Goal: Information Seeking & Learning: Learn about a topic

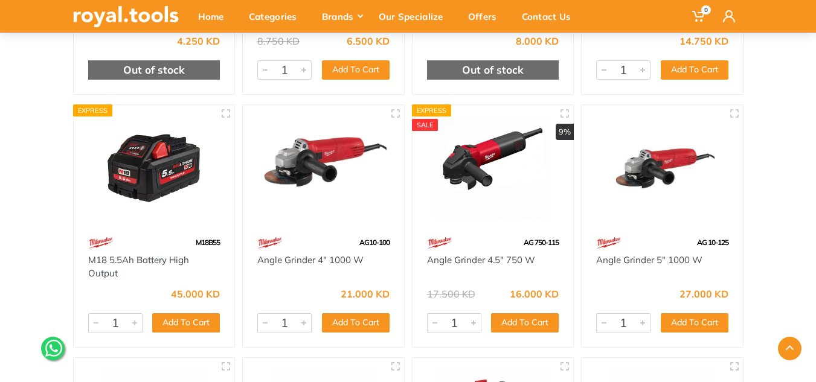
scroll to position [3461, 0]
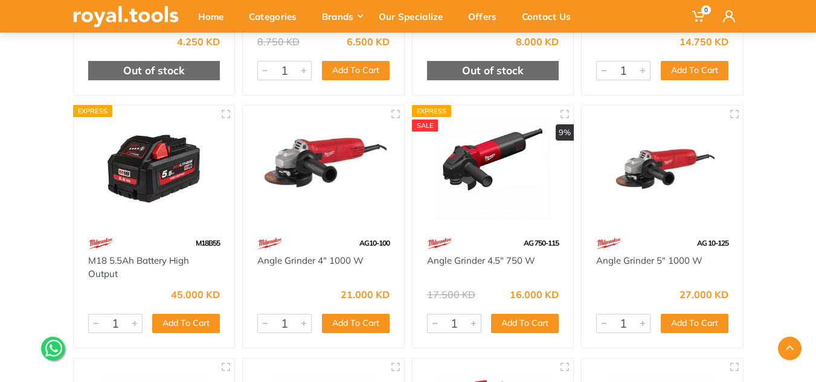
click at [497, 185] on img at bounding box center [492, 169] width 139 height 104
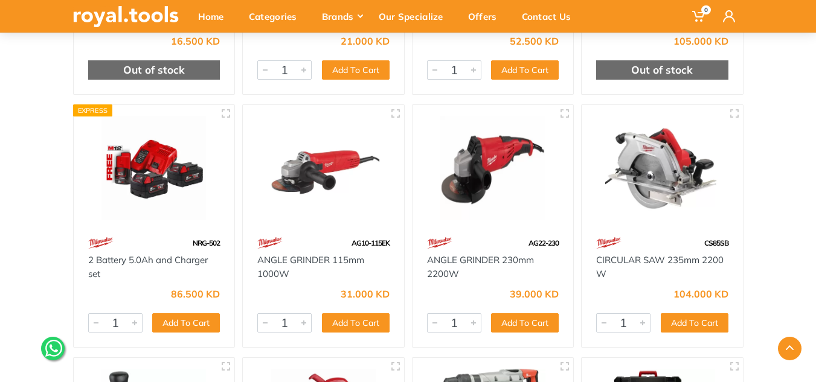
scroll to position [403, 0]
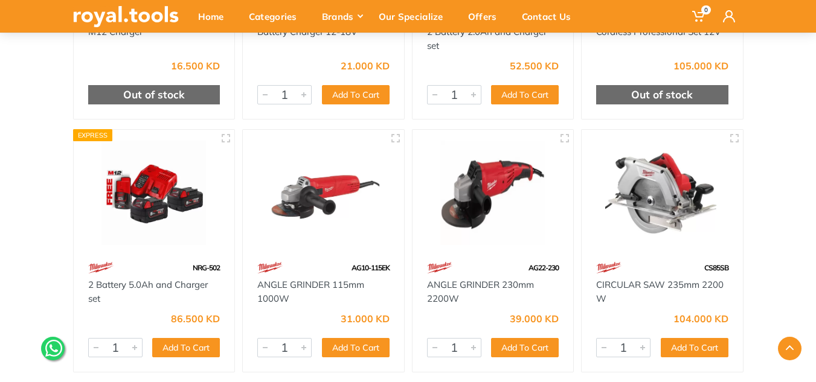
click at [168, 217] on img at bounding box center [154, 193] width 139 height 104
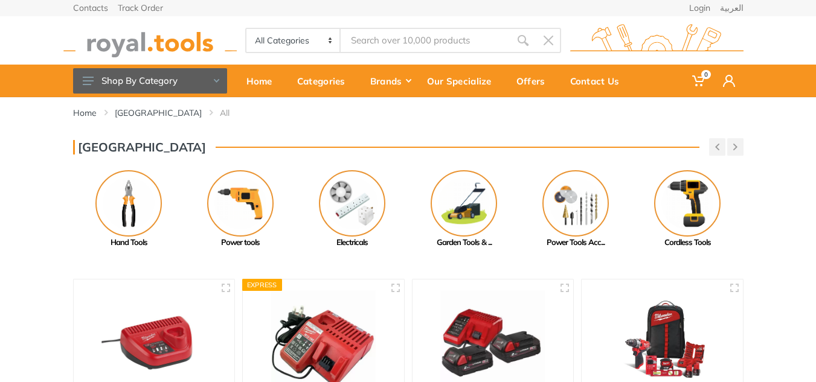
scroll to position [0, 0]
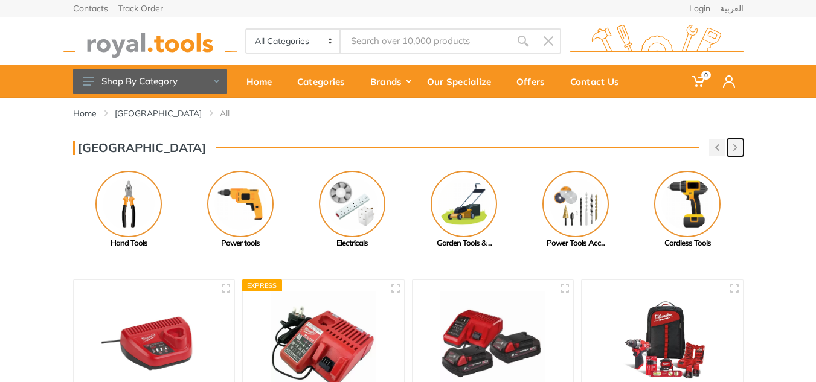
click at [734, 144] on button "button" at bounding box center [735, 148] width 16 height 18
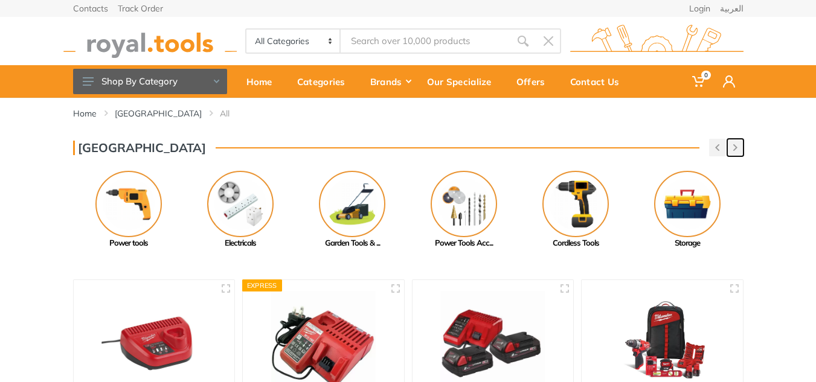
click at [727, 141] on button "button" at bounding box center [735, 148] width 16 height 18
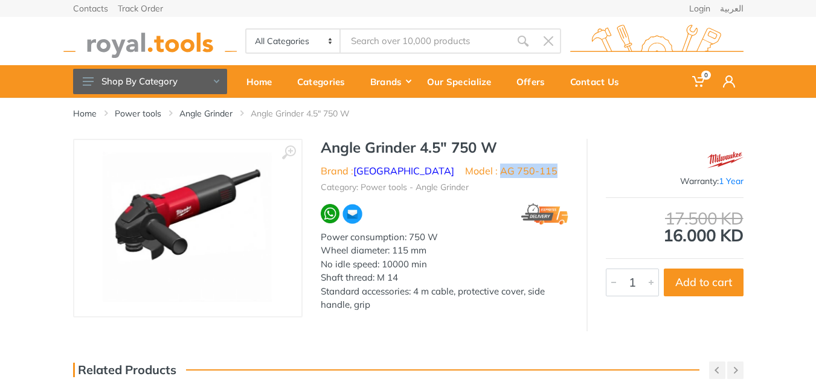
drag, startPoint x: 449, startPoint y: 172, endPoint x: 501, endPoint y: 167, distance: 52.2
click at [501, 167] on li "Model : AG 750-115" at bounding box center [511, 171] width 92 height 14
copy li "AG 750-115"
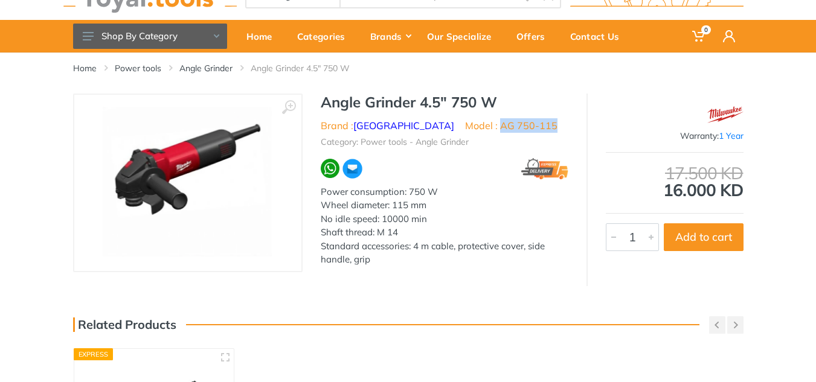
scroll to position [31, 0]
